Goal: Find specific page/section: Find specific page/section

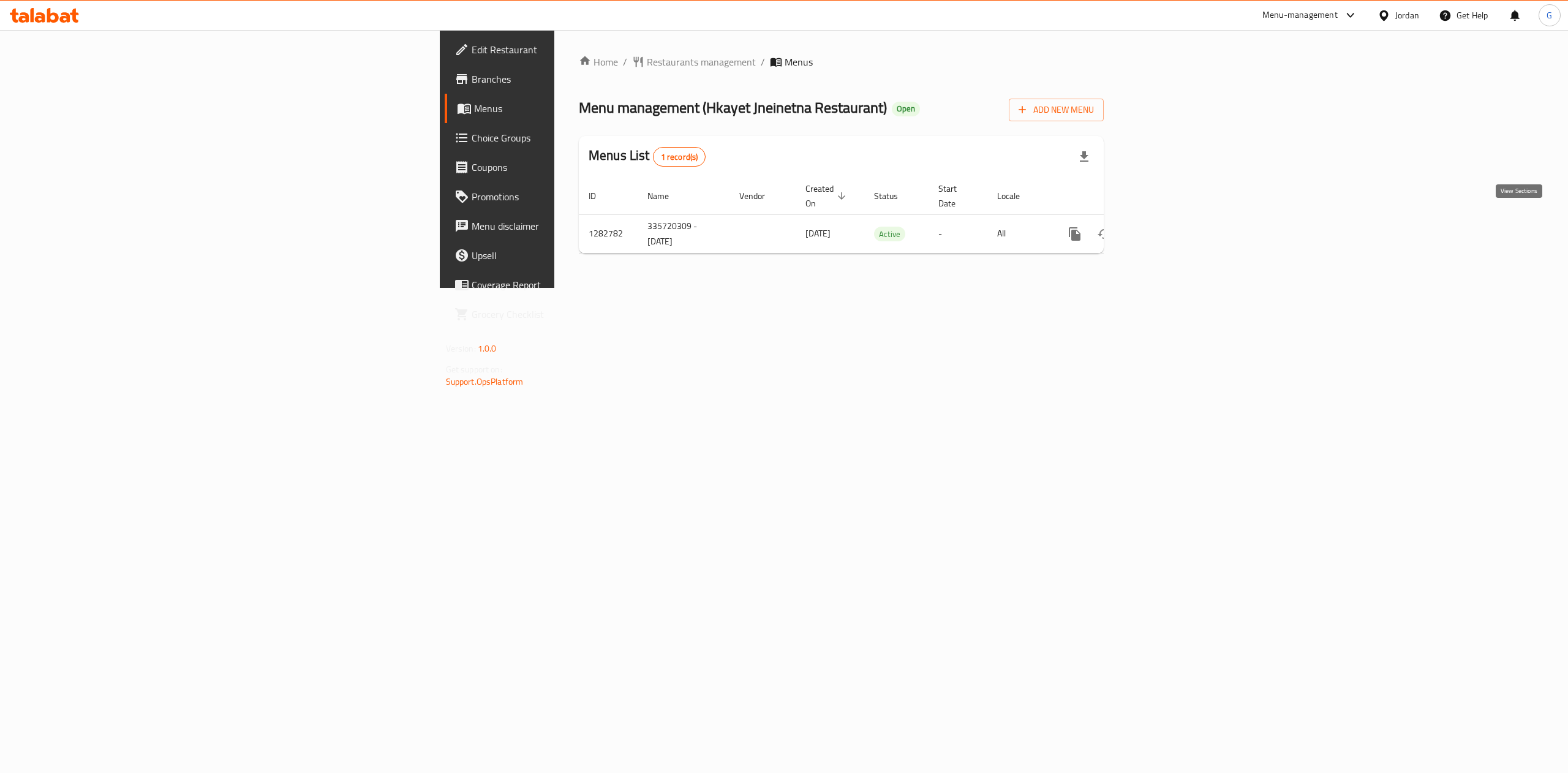
click at [1178, 219] on link "enhanced table" at bounding box center [1163, 234] width 29 height 29
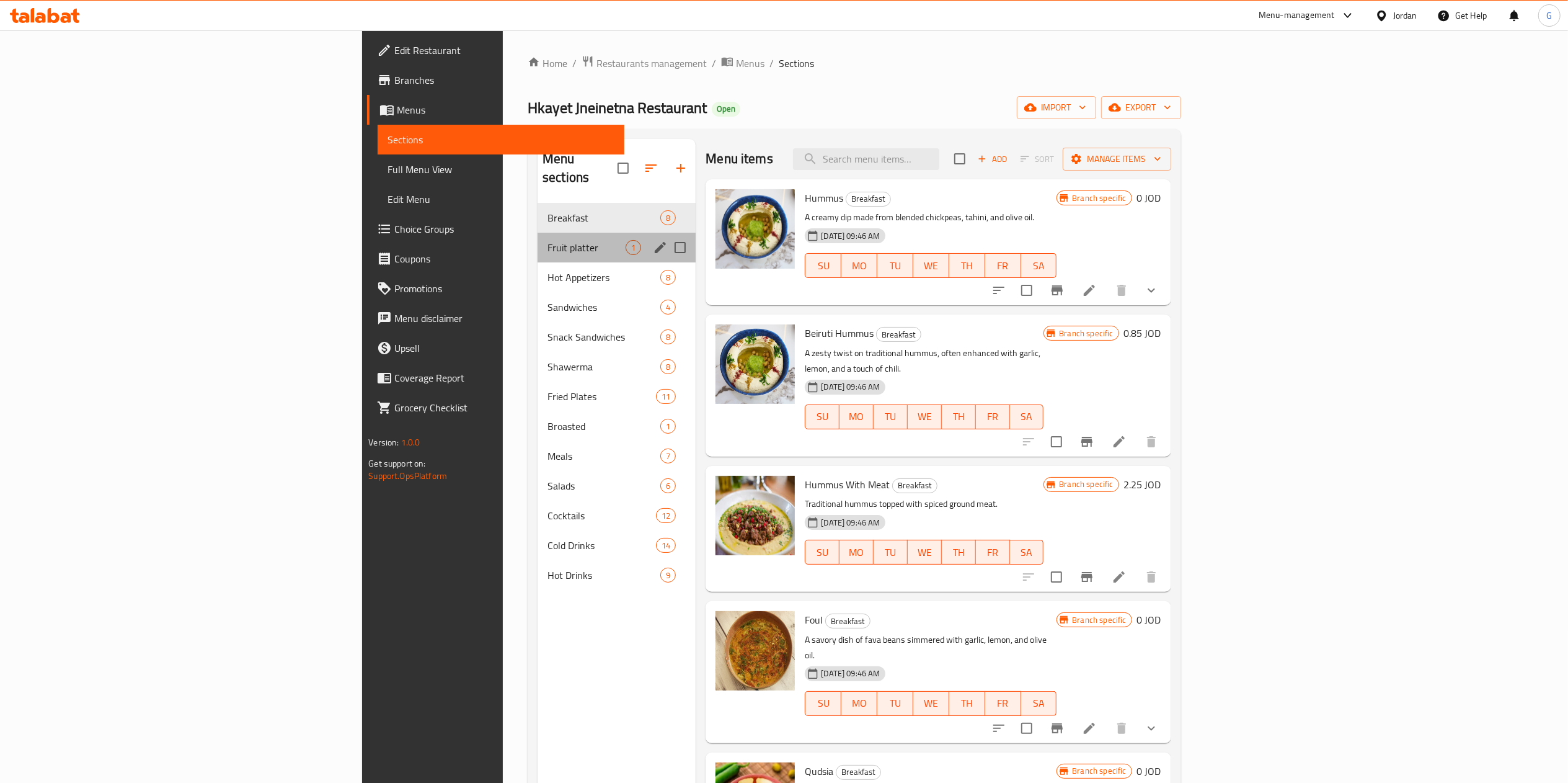
click at [538, 233] on div "Fruit platter 1" at bounding box center [617, 247] width 158 height 29
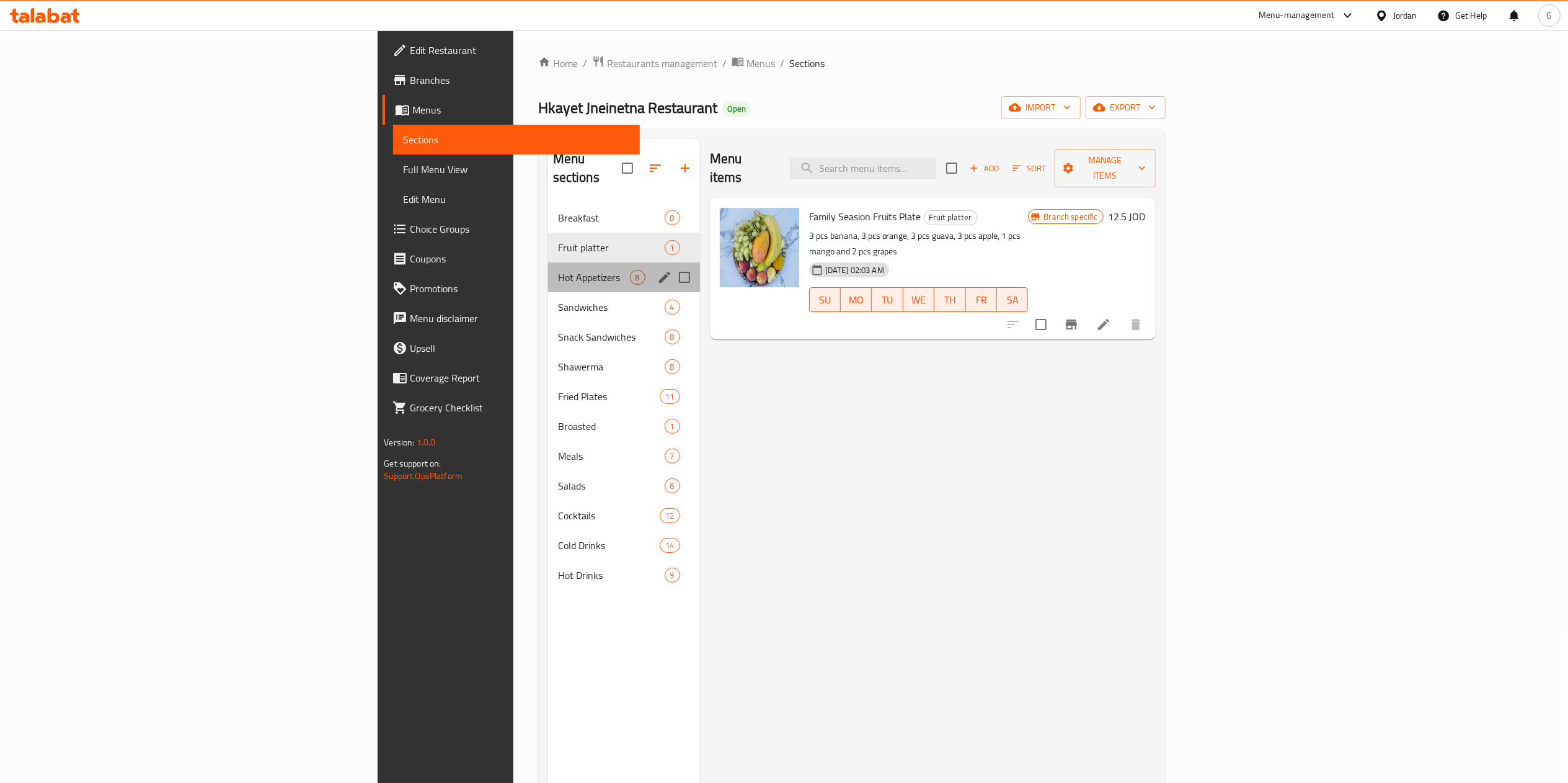
click at [548, 262] on div "Hot Appetizers 8" at bounding box center [623, 277] width 152 height 29
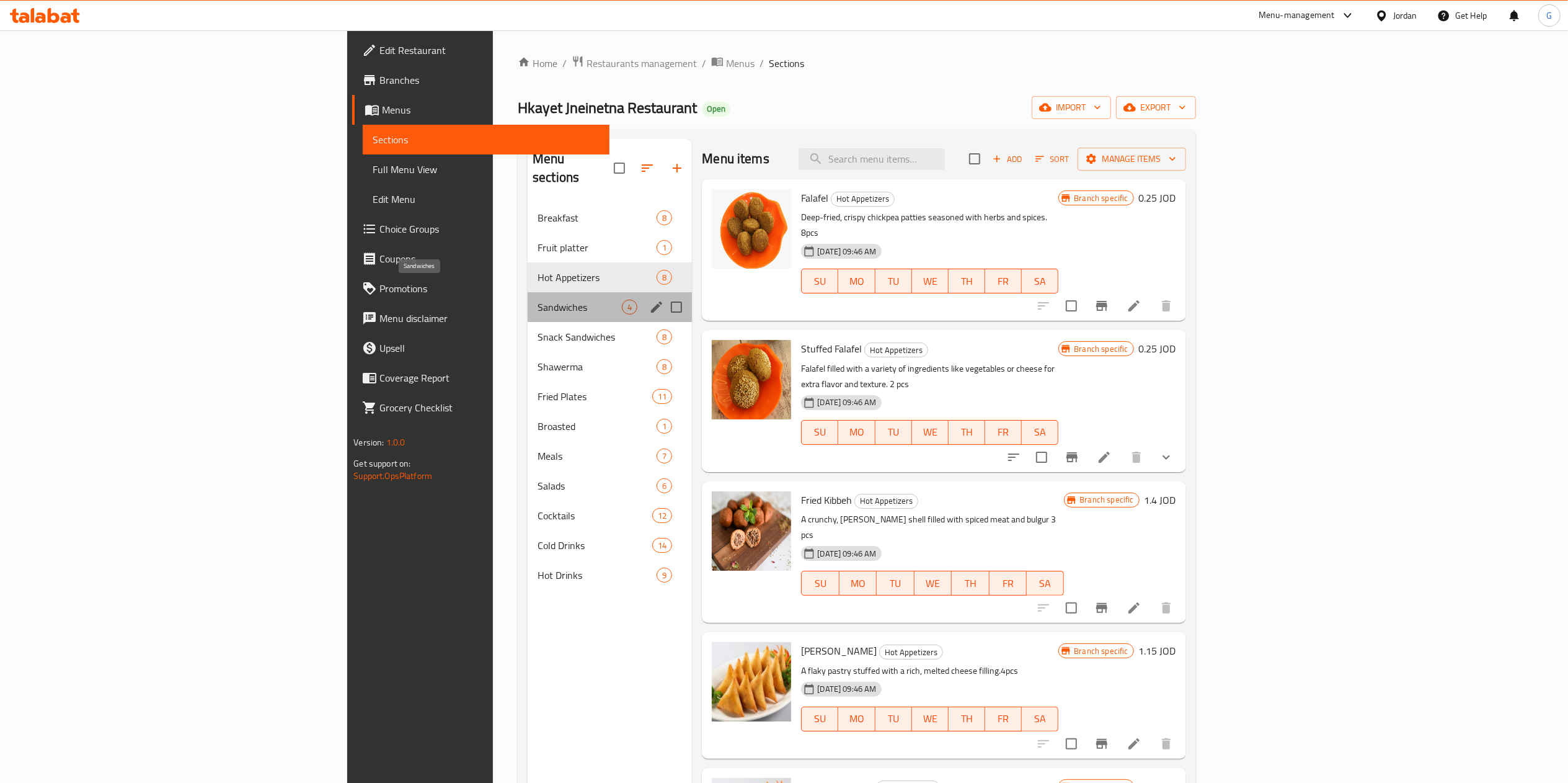
click at [538, 299] on span "Sandwiches" at bounding box center [580, 307] width 85 height 15
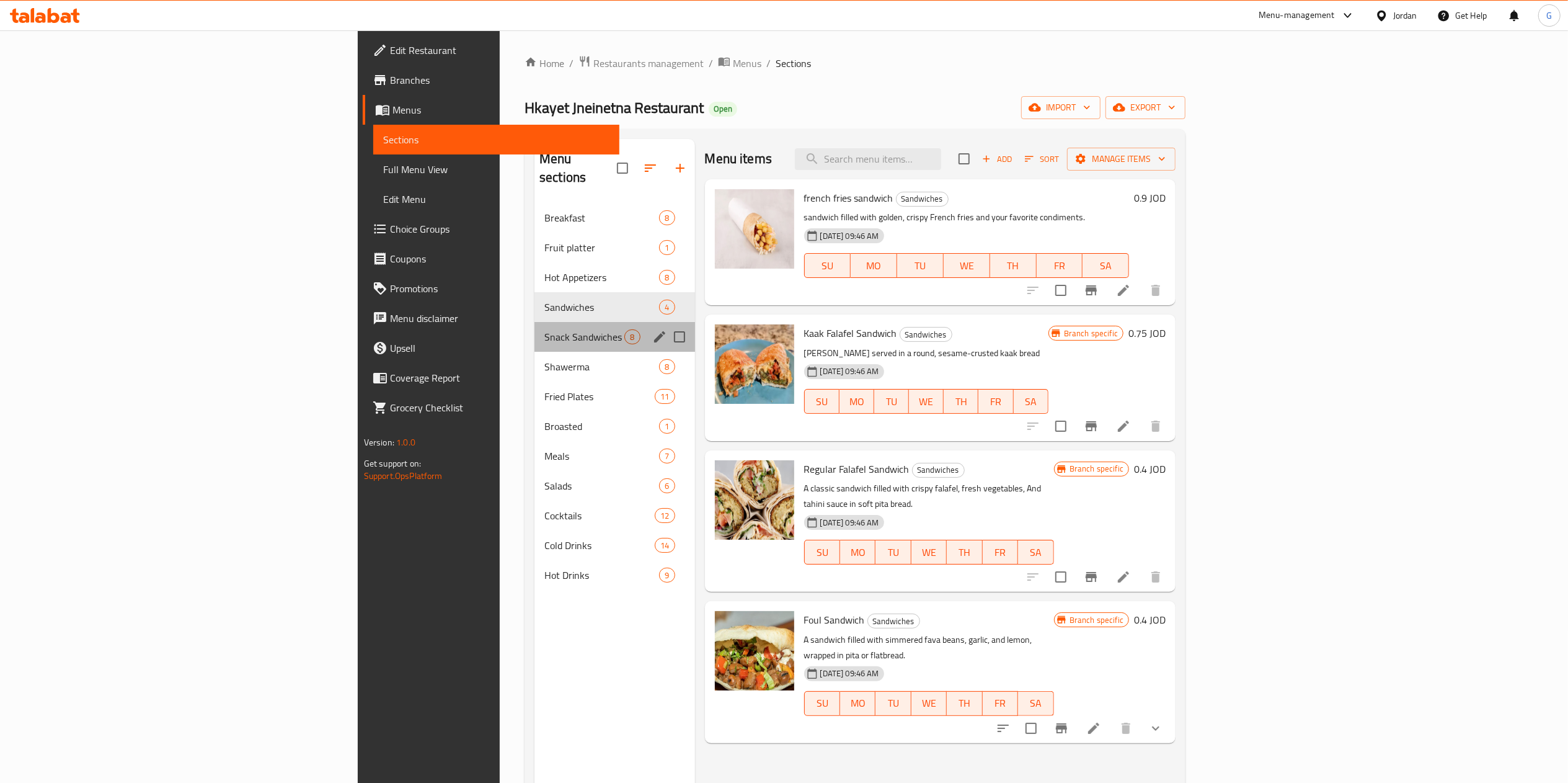
click at [534, 330] on div "Snack Sandwiches 8" at bounding box center [614, 336] width 161 height 29
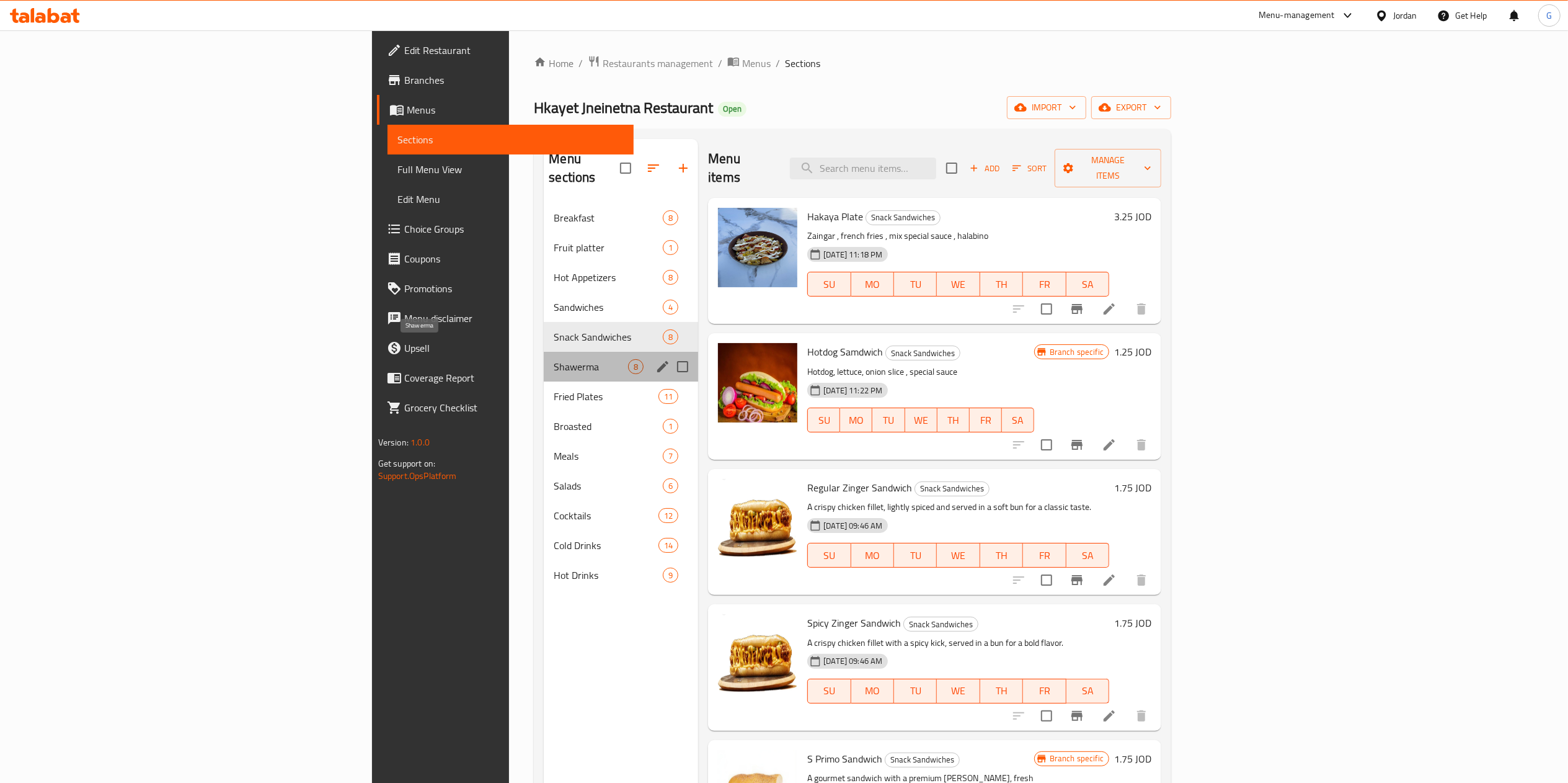
click at [554, 359] on span "Shawerma" at bounding box center [591, 367] width 74 height 15
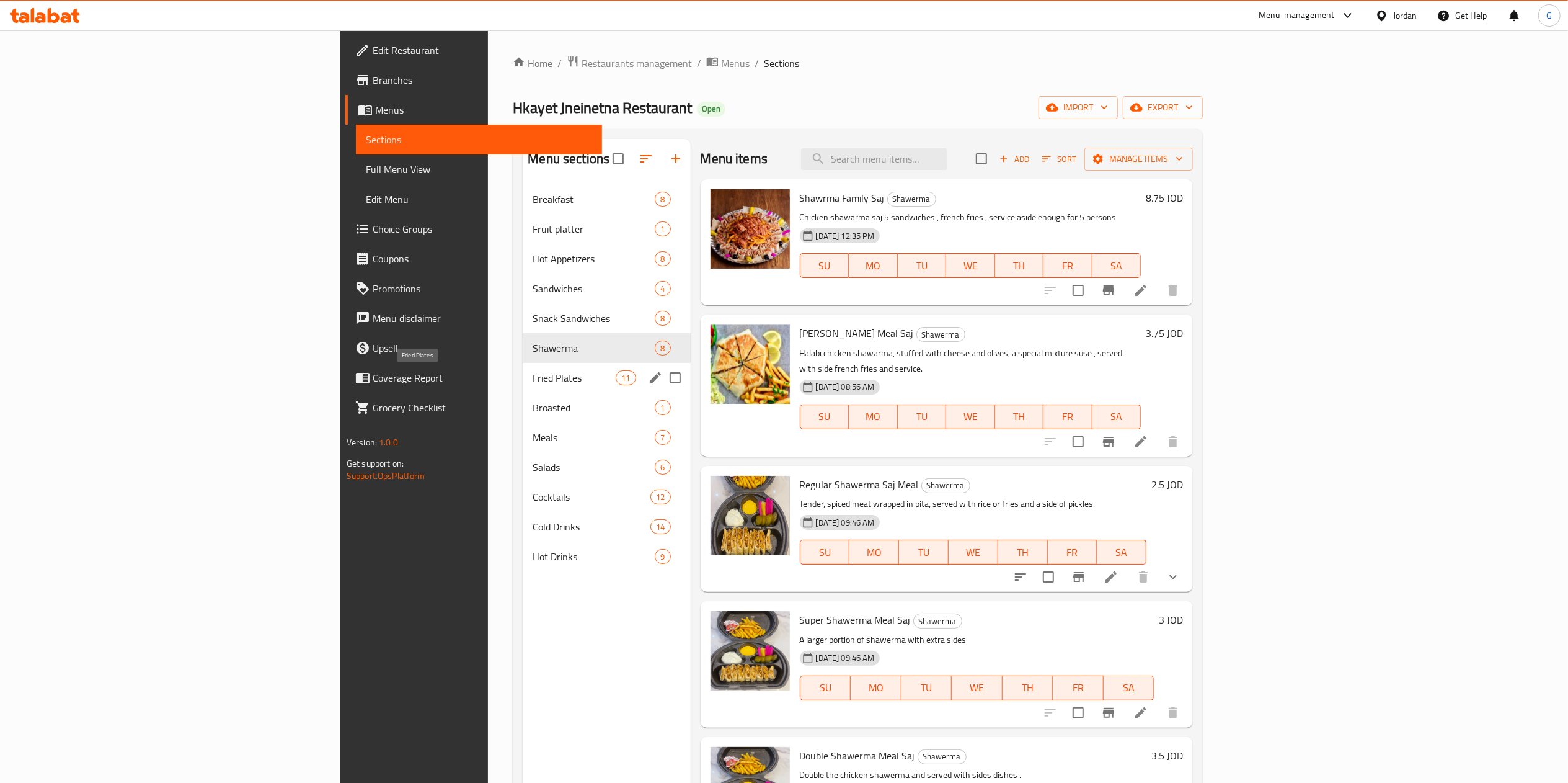
click at [533, 382] on span "Fried Plates" at bounding box center [574, 378] width 83 height 15
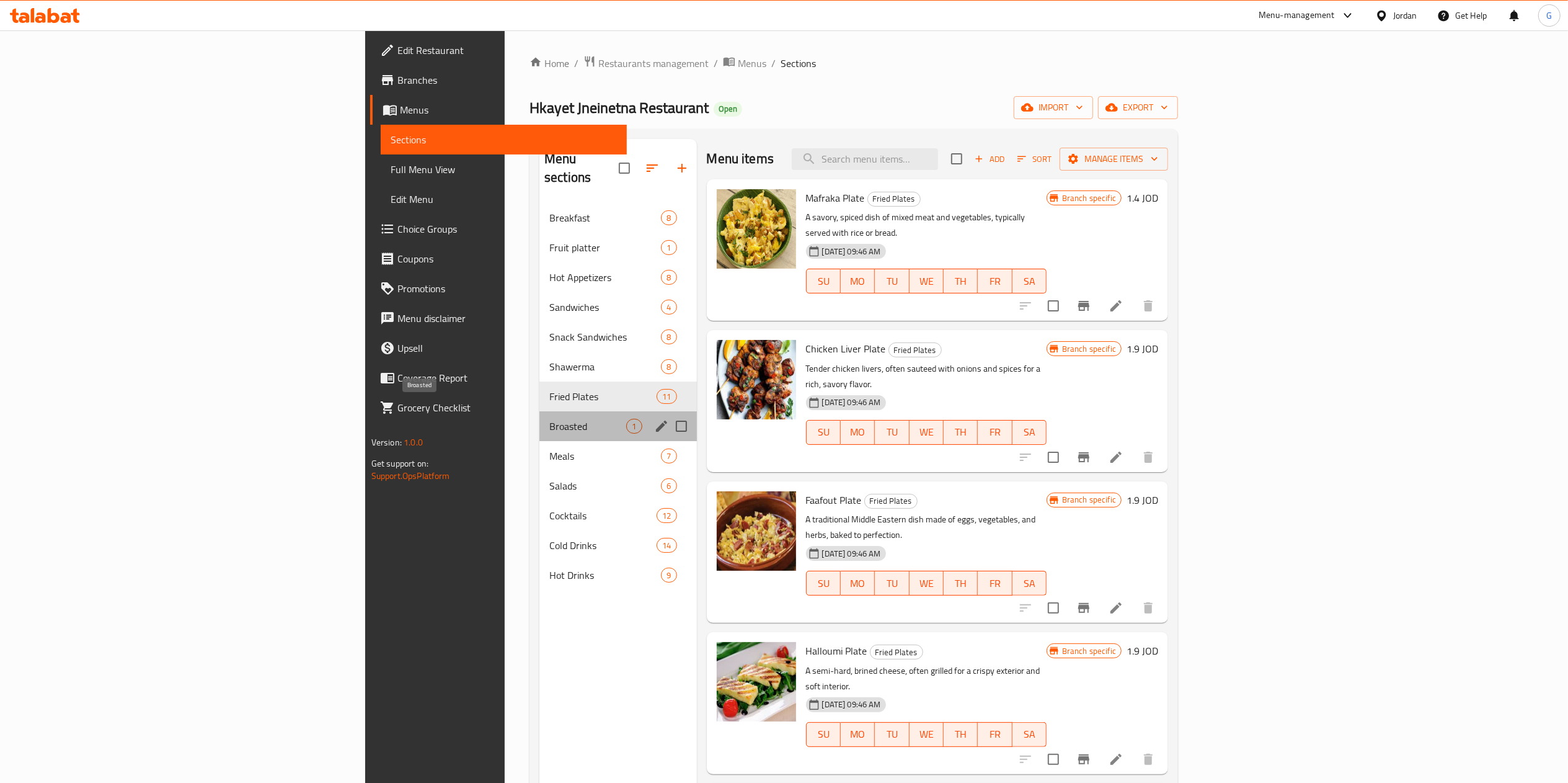
click at [549, 419] on span "Broasted" at bounding box center [588, 426] width 77 height 15
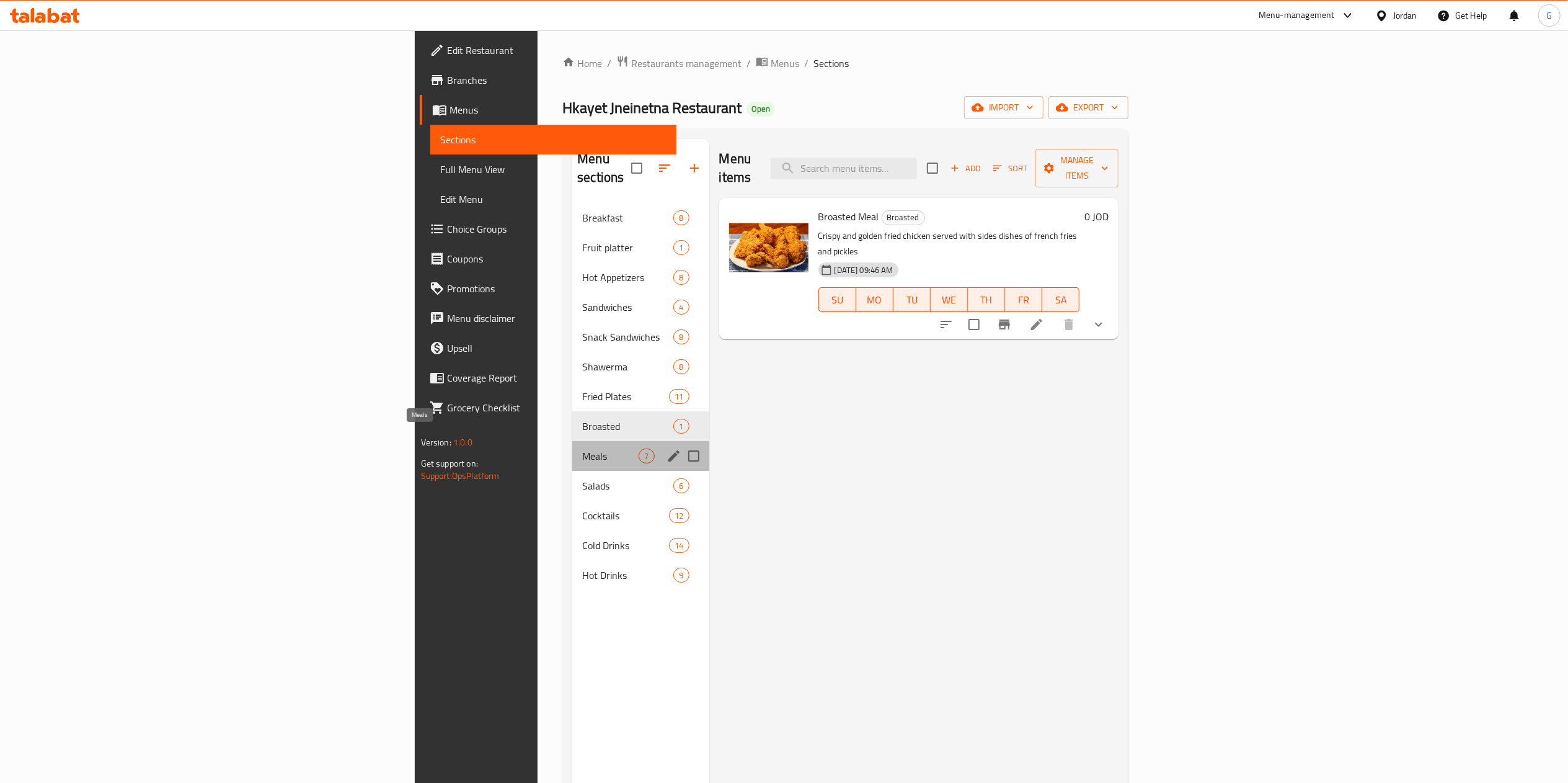
click at [583, 448] on span "Meals" at bounding box center [611, 456] width 57 height 15
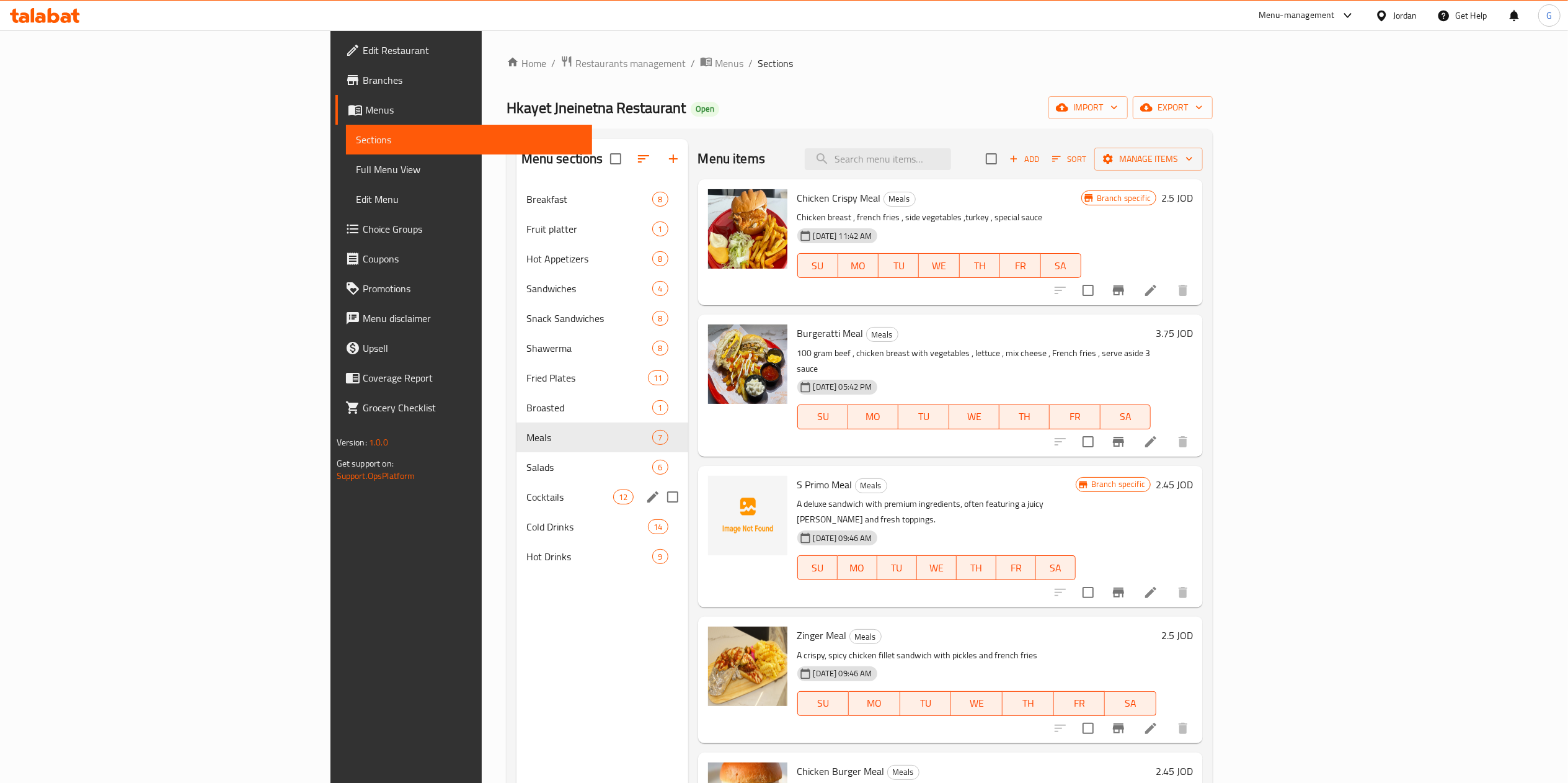
click at [517, 486] on div "Cocktails 12" at bounding box center [602, 497] width 172 height 29
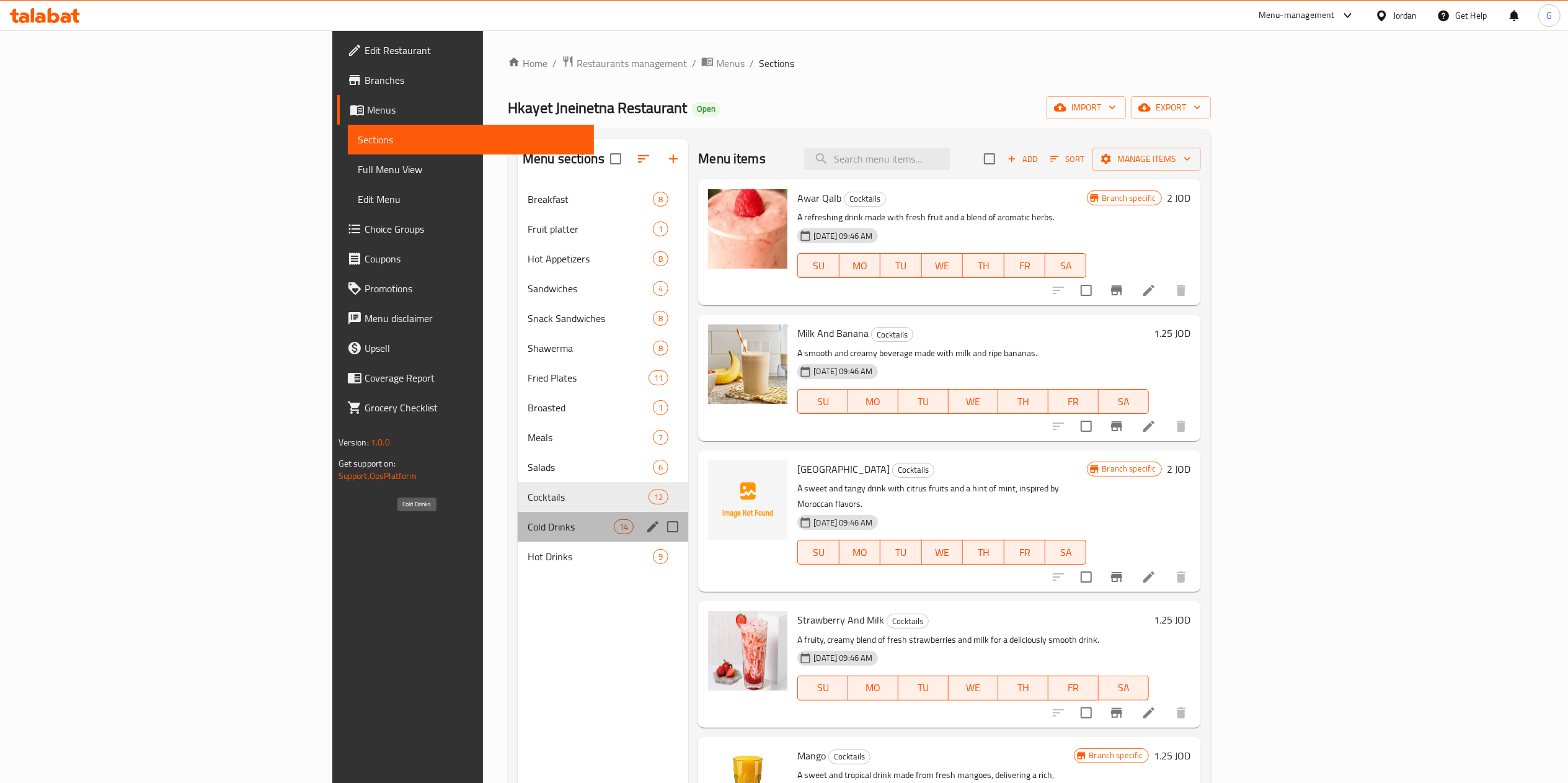
click at [527, 523] on span "Cold Drinks" at bounding box center [571, 527] width 86 height 15
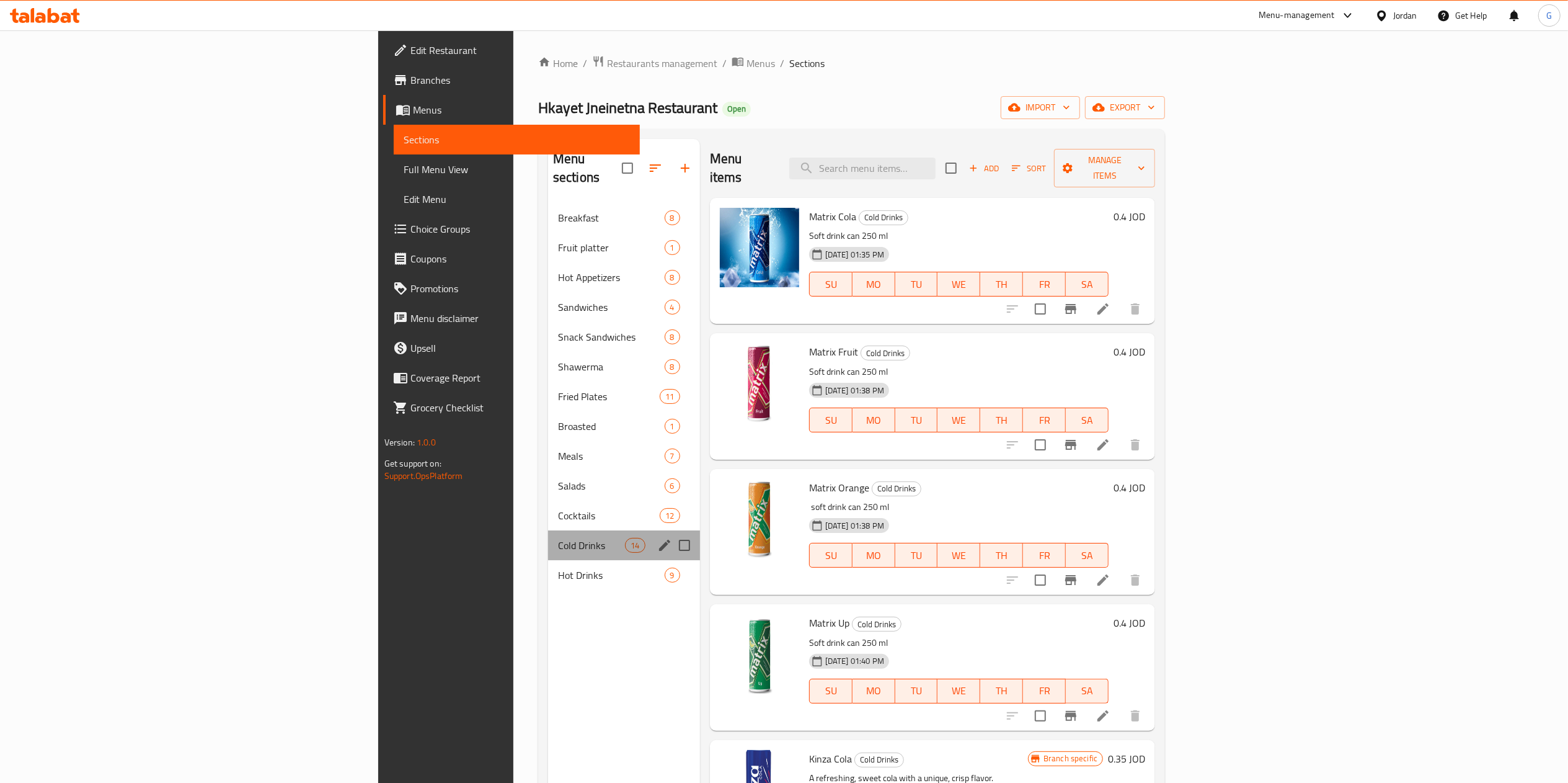
click at [548, 540] on div "Cold Drinks 14" at bounding box center [623, 545] width 152 height 29
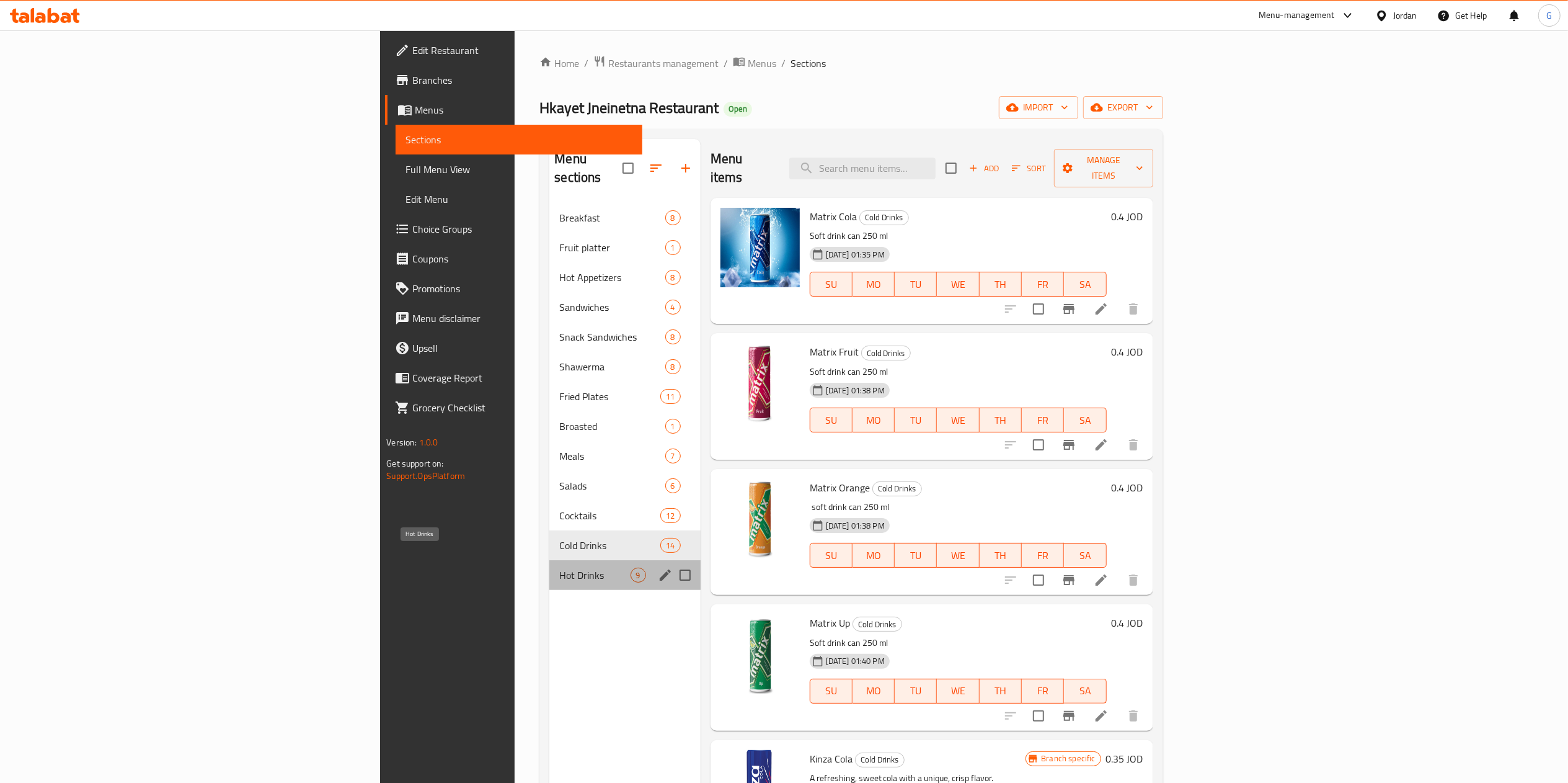
click at [559, 568] on span "Hot Drinks" at bounding box center [595, 575] width 71 height 15
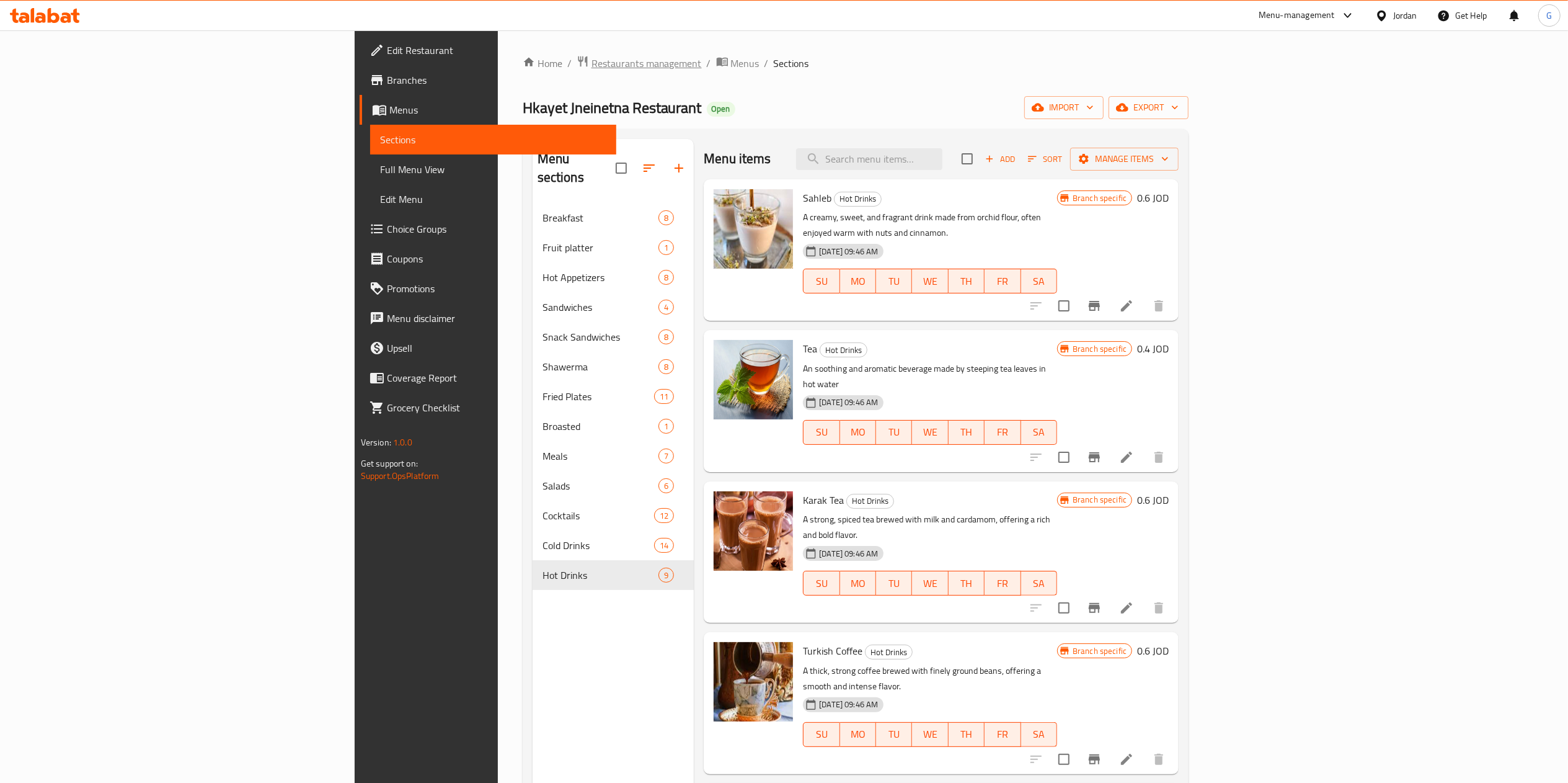
click at [592, 70] on span "Restaurants management" at bounding box center [647, 63] width 110 height 15
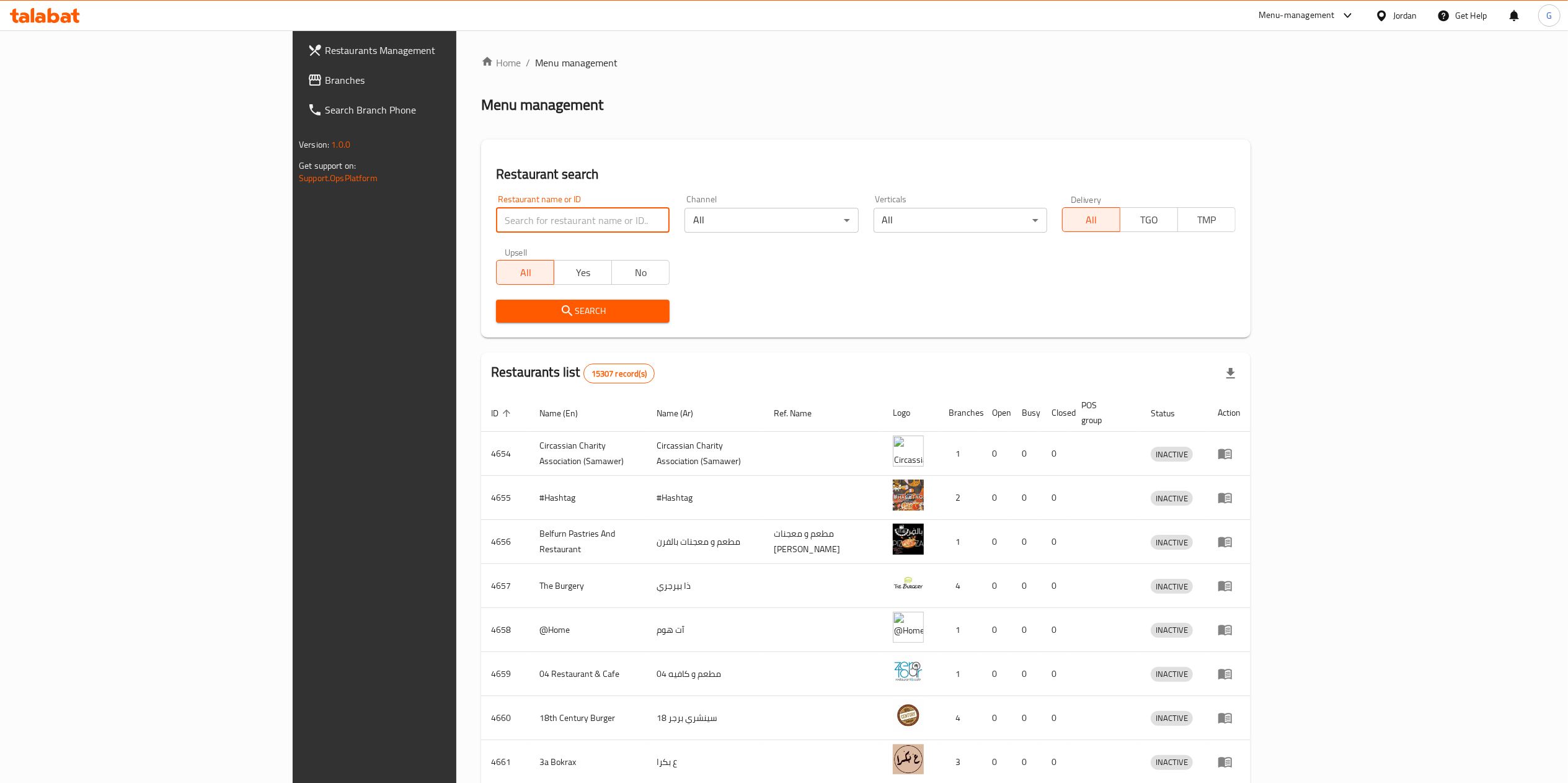
click at [496, 230] on input "search" at bounding box center [583, 220] width 174 height 25
click button "Search" at bounding box center [583, 311] width 174 height 23
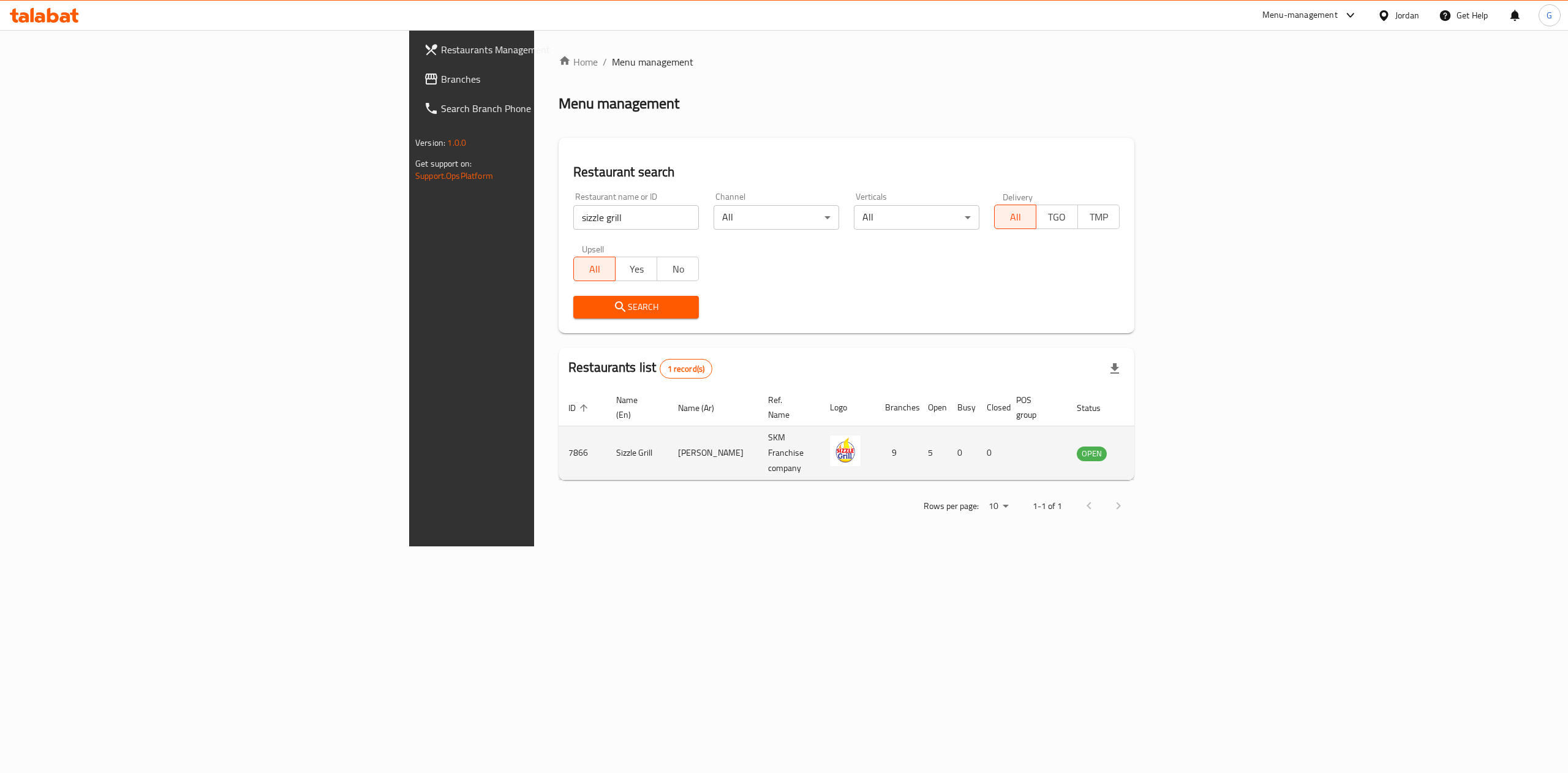
click at [558, 442] on td "7866" at bounding box center [582, 453] width 48 height 54
copy td "7866"
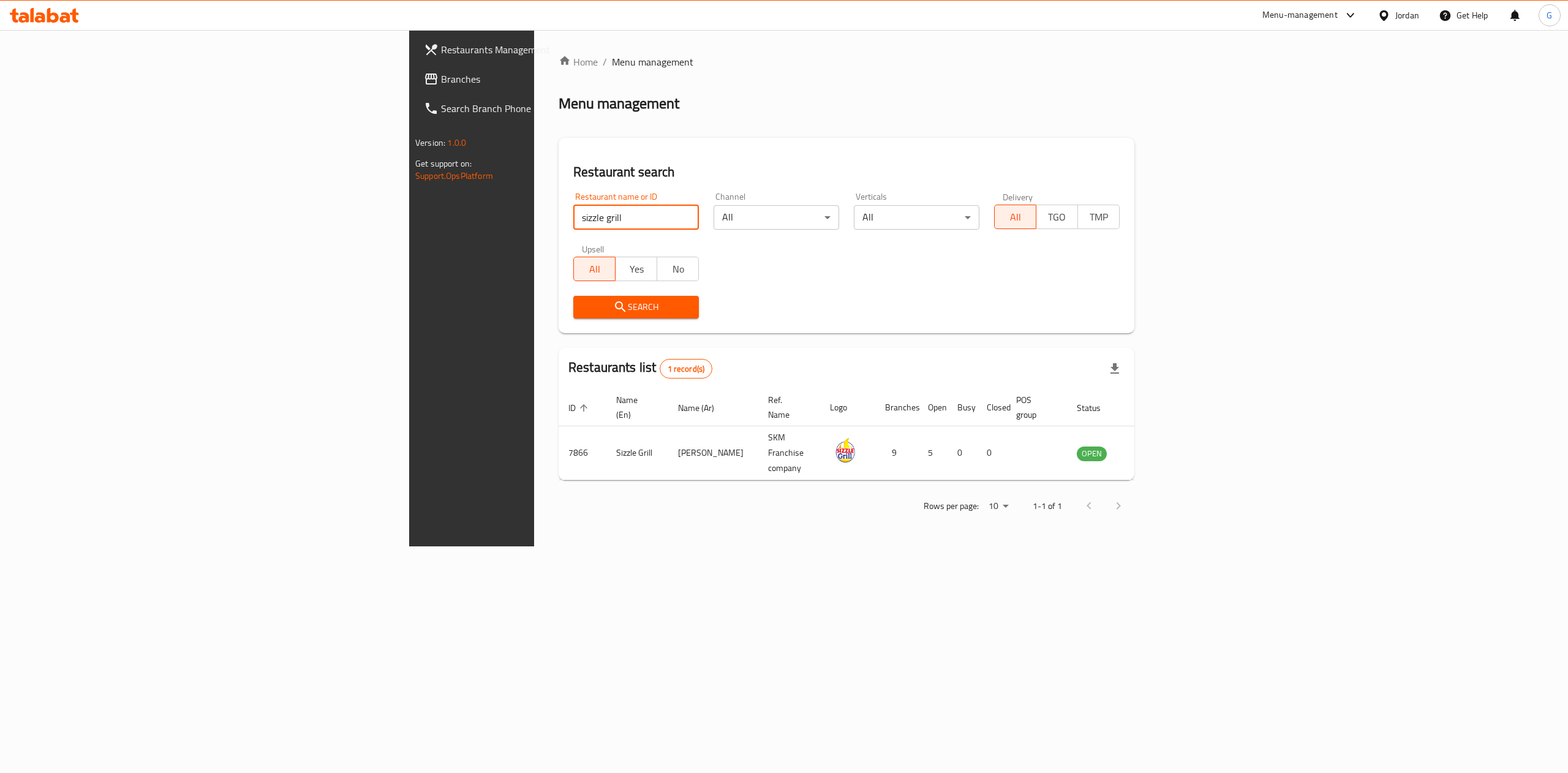
click at [573, 217] on input "sizzle grill" at bounding box center [636, 217] width 125 height 25
click button "Search" at bounding box center [636, 307] width 125 height 22
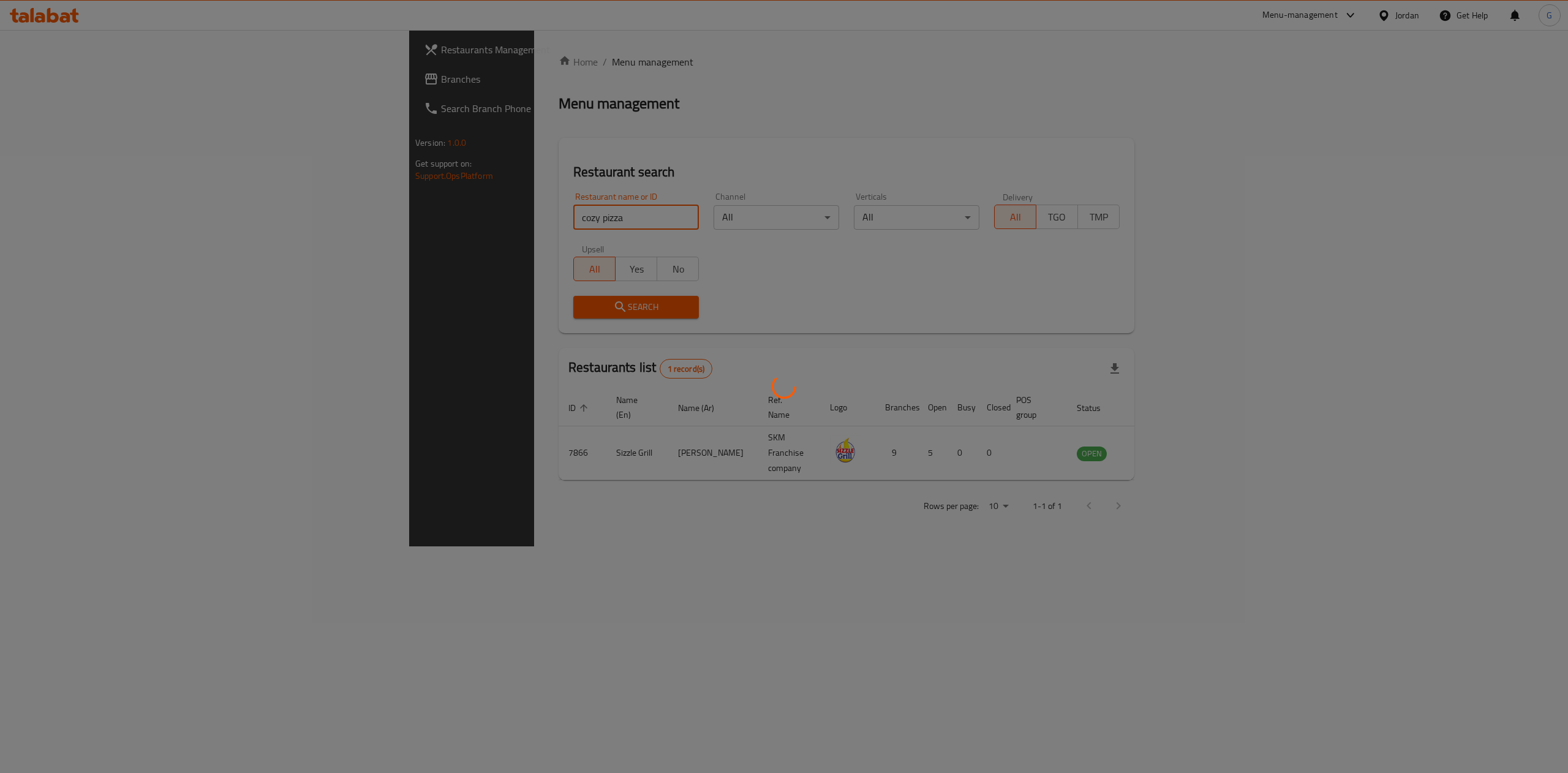
click button "Search" at bounding box center [636, 307] width 125 height 22
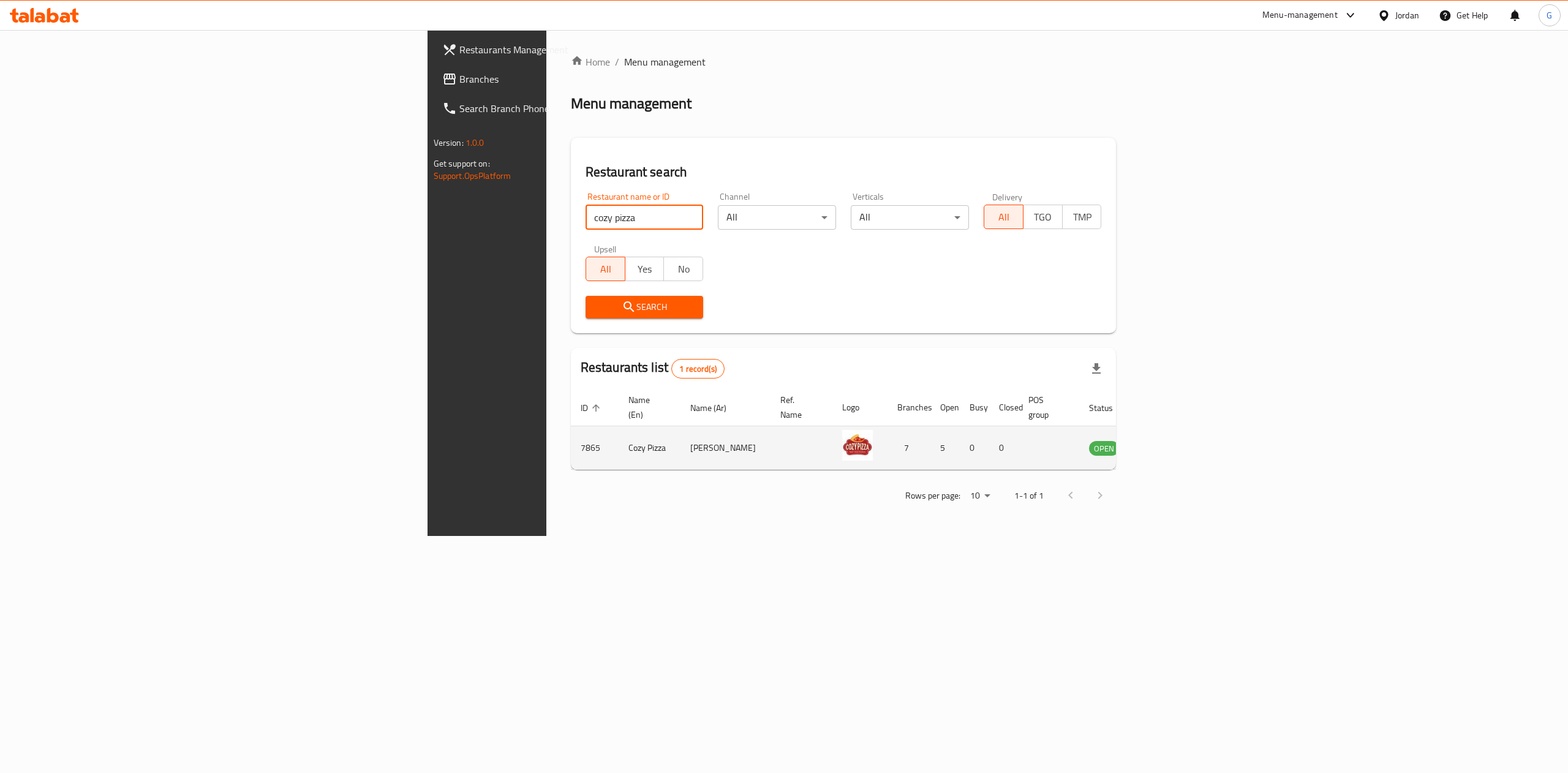
click at [571, 431] on td "7865" at bounding box center [595, 448] width 48 height 43
copy td "7865"
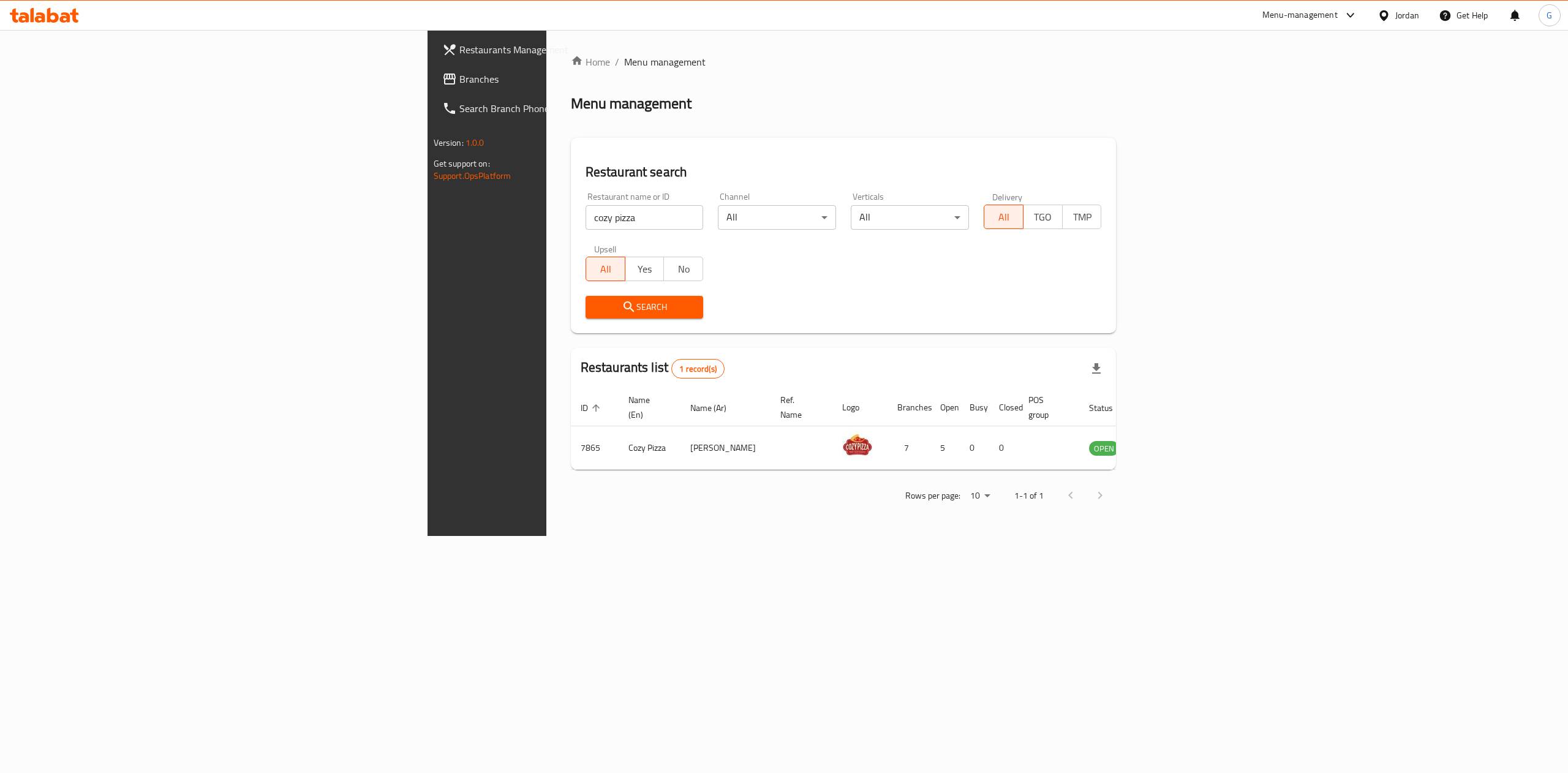
click at [586, 225] on input "cozy pizza" at bounding box center [645, 217] width 118 height 25
type input "salma"
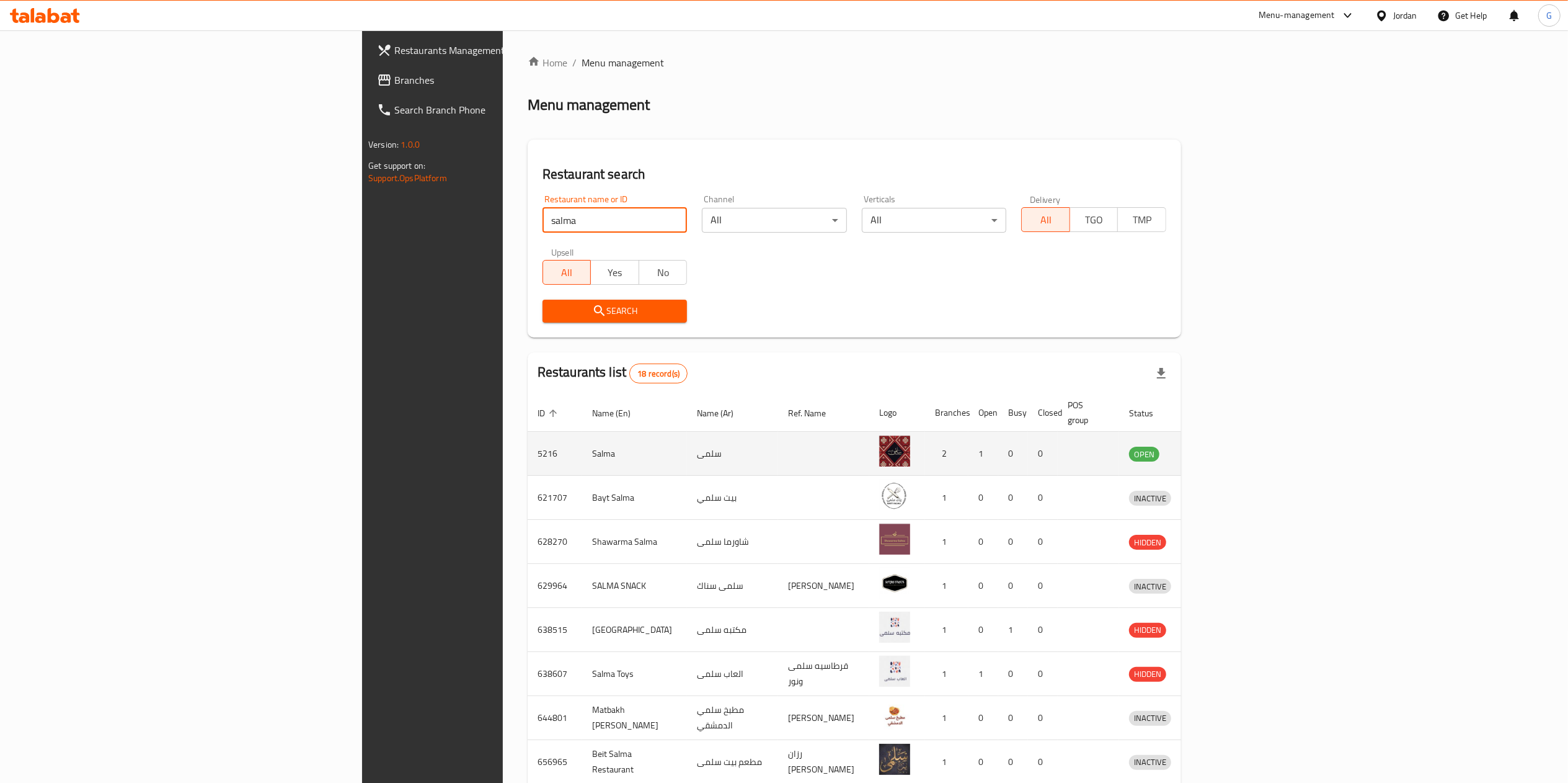
click at [527, 443] on td "5216" at bounding box center [555, 453] width 54 height 44
copy td "5216"
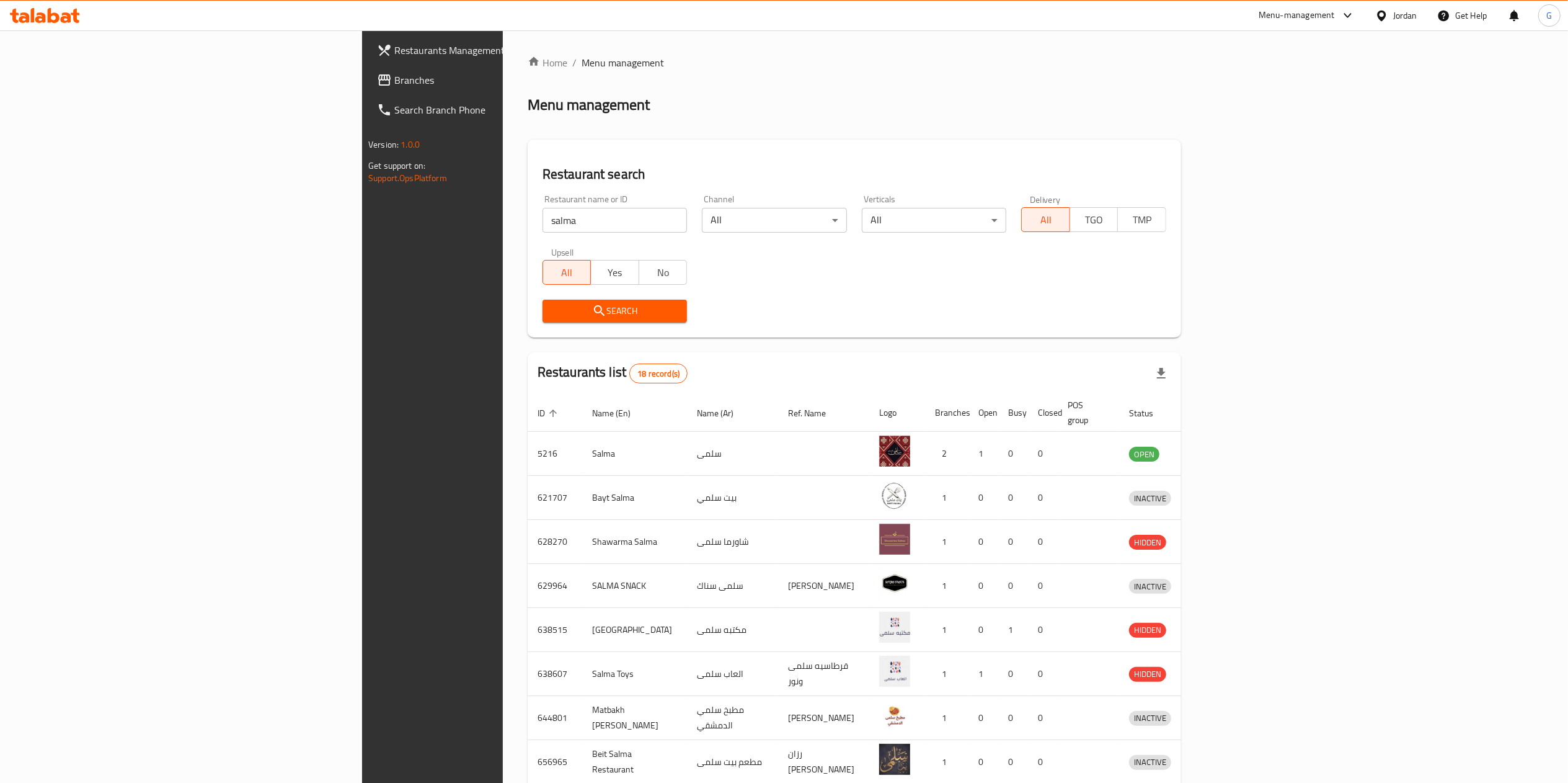
click at [362, 521] on div "Restaurants Management Branches Search Branch Phone Version: 1.0.0 Get support …" at bounding box center [493, 422] width 261 height 783
